Goal: Information Seeking & Learning: Learn about a topic

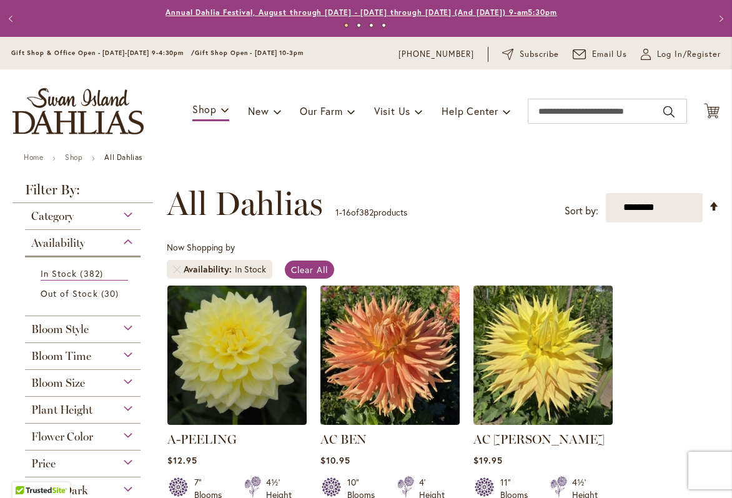
click at [516, 13] on link "Annual Dahlia Festival, August through [DATE] - [DATE] through [DATE] (And [DAT…" at bounding box center [360, 11] width 391 height 9
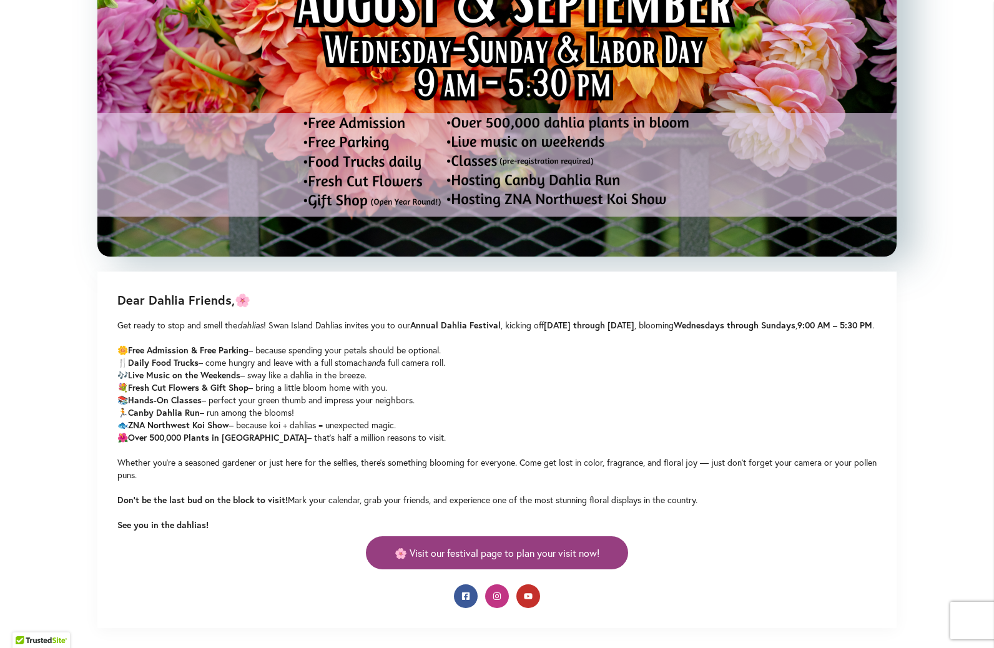
scroll to position [659, 0]
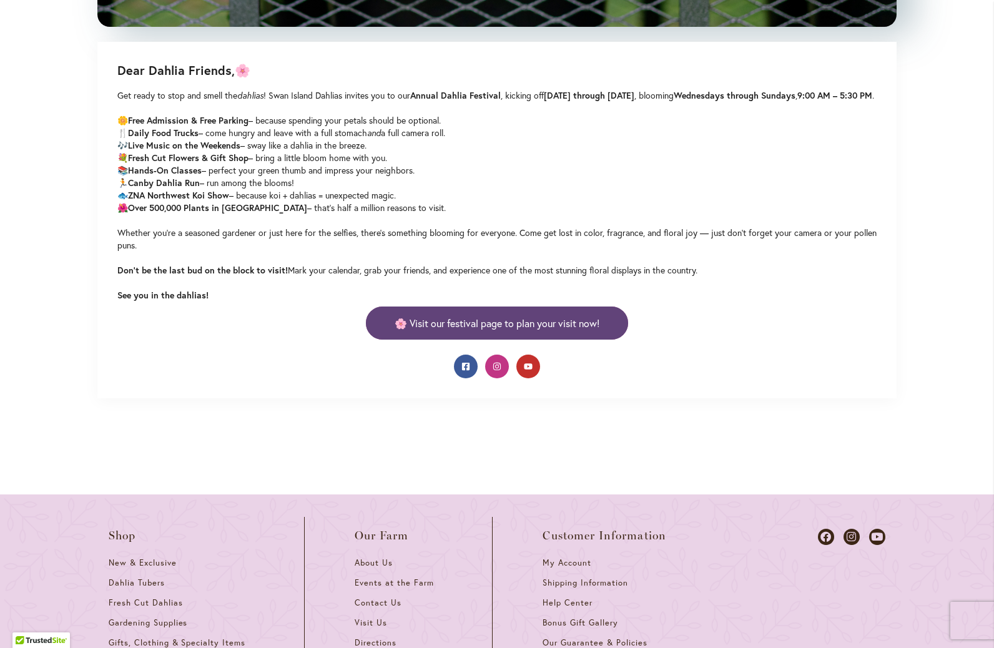
click at [508, 323] on link "🌸 Visit our festival page to plan your visit now!" at bounding box center [497, 323] width 262 height 33
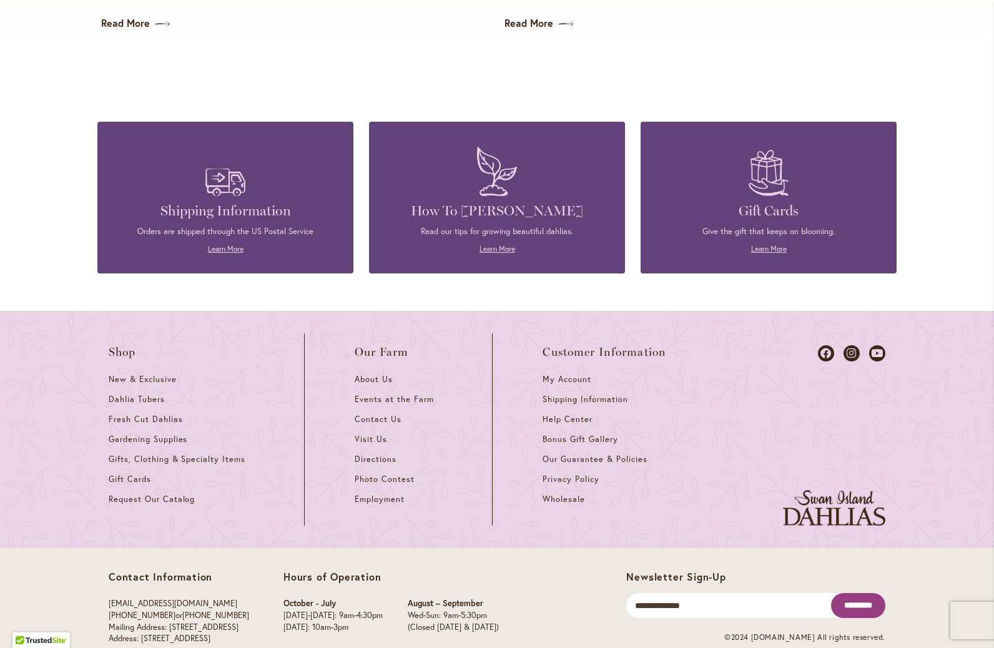
scroll to position [2652, 0]
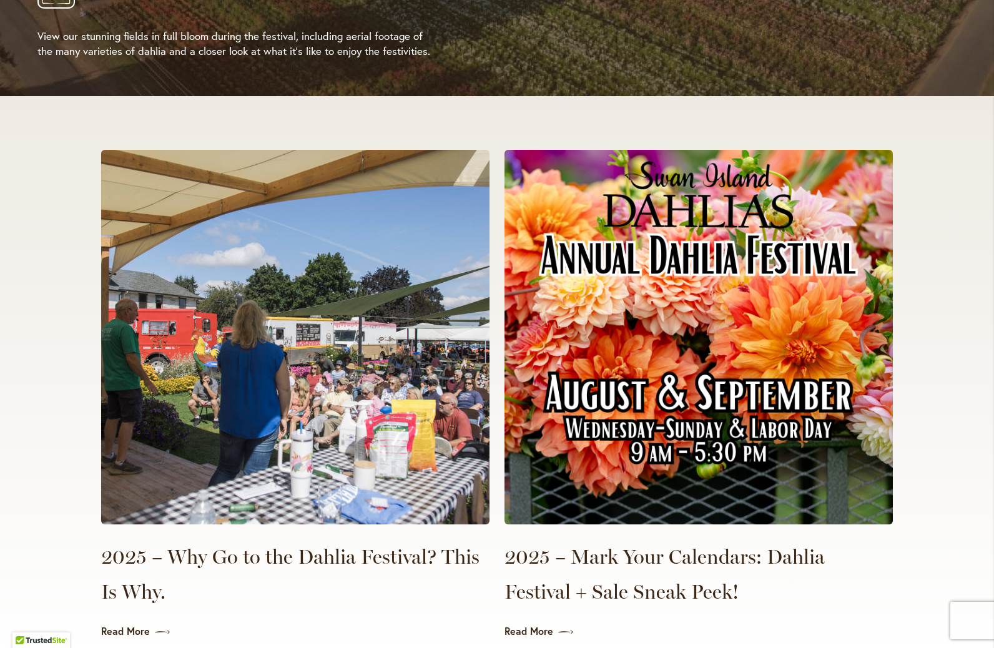
click at [664, 341] on img at bounding box center [698, 337] width 388 height 375
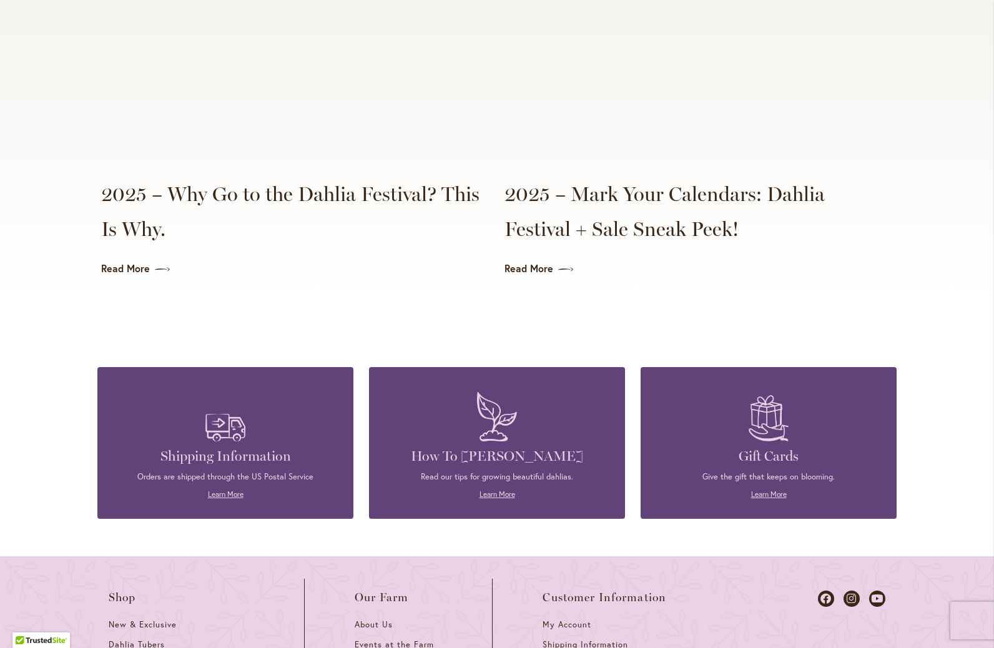
scroll to position [3260, 0]
